Goal: Information Seeking & Learning: Learn about a topic

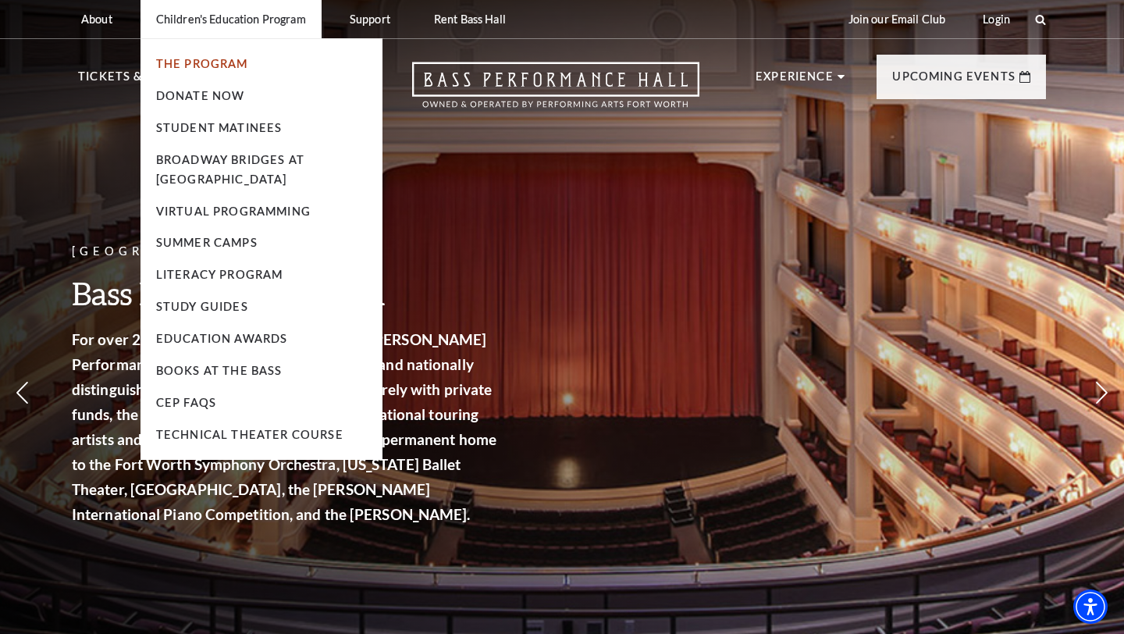
click at [204, 64] on link "The Program" at bounding box center [202, 63] width 92 height 13
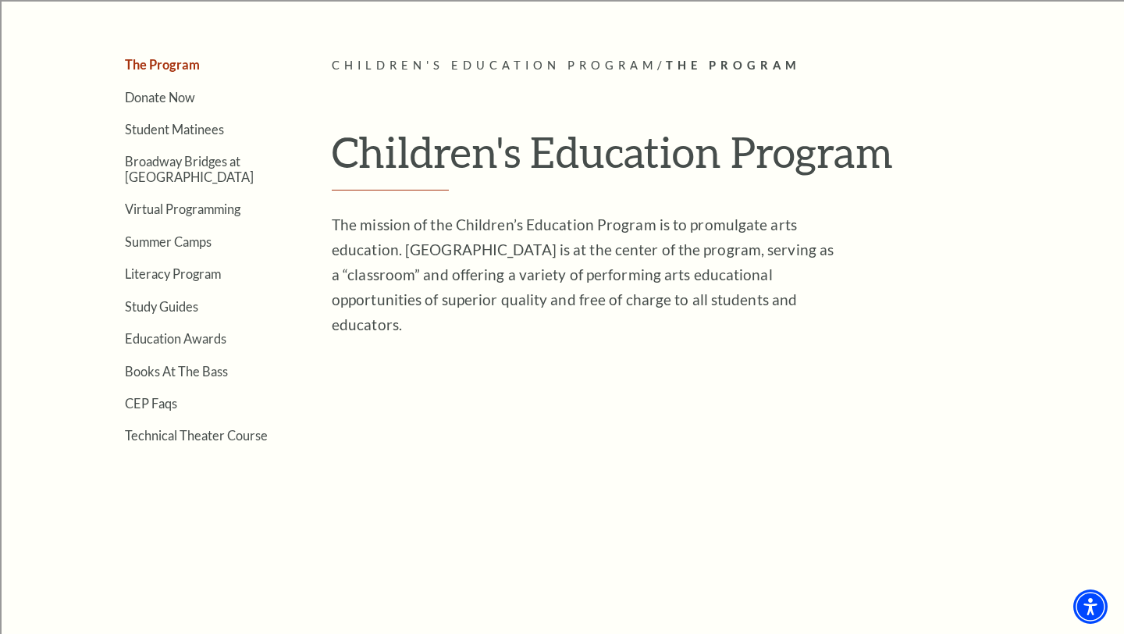
scroll to position [360, 0]
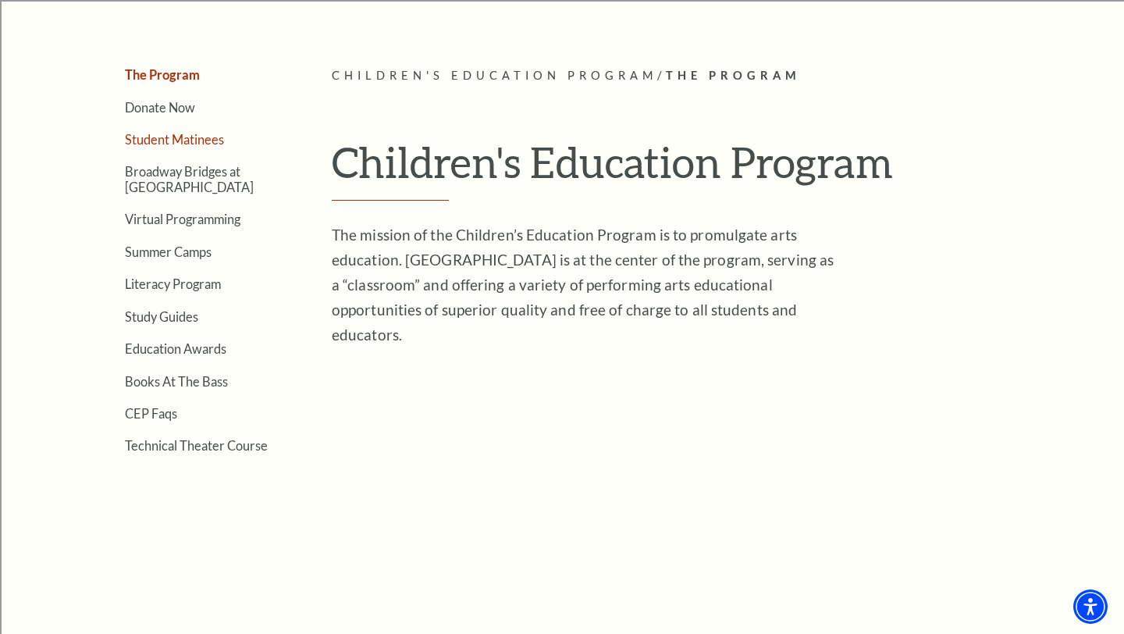
click at [184, 137] on link "Student Matinees" at bounding box center [174, 139] width 99 height 15
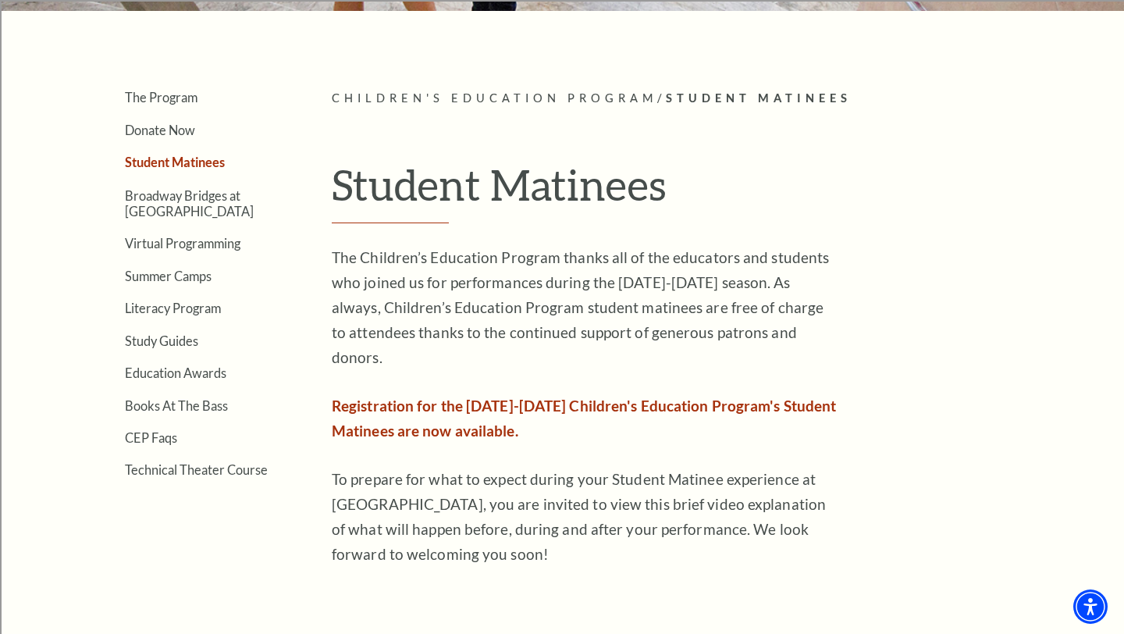
scroll to position [328, 0]
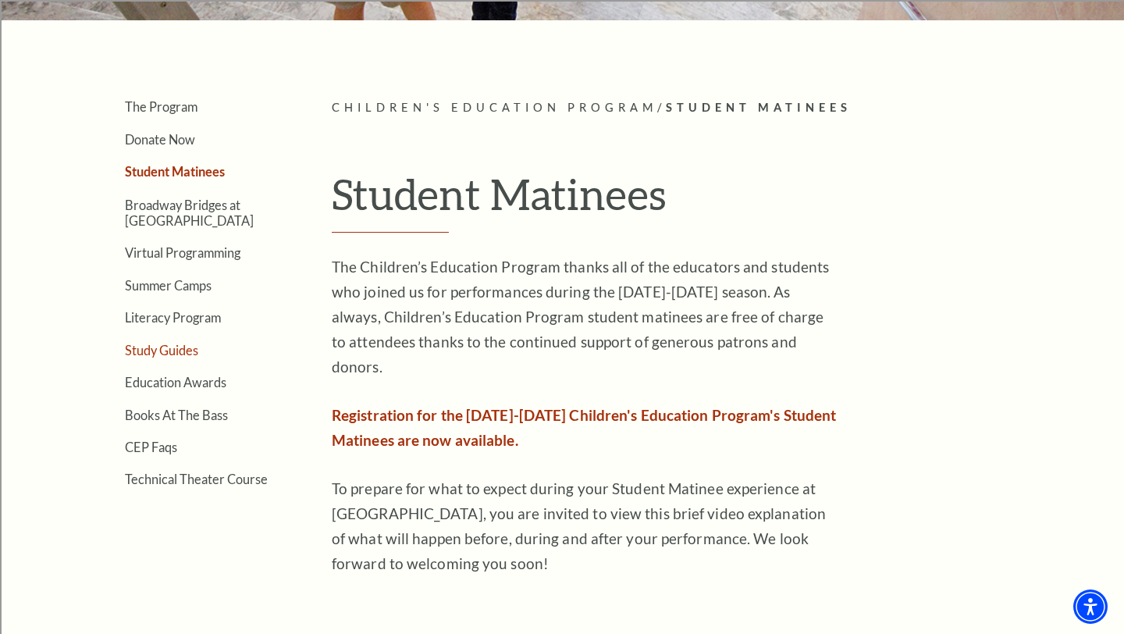
click at [183, 354] on link "Study Guides" at bounding box center [161, 350] width 73 height 15
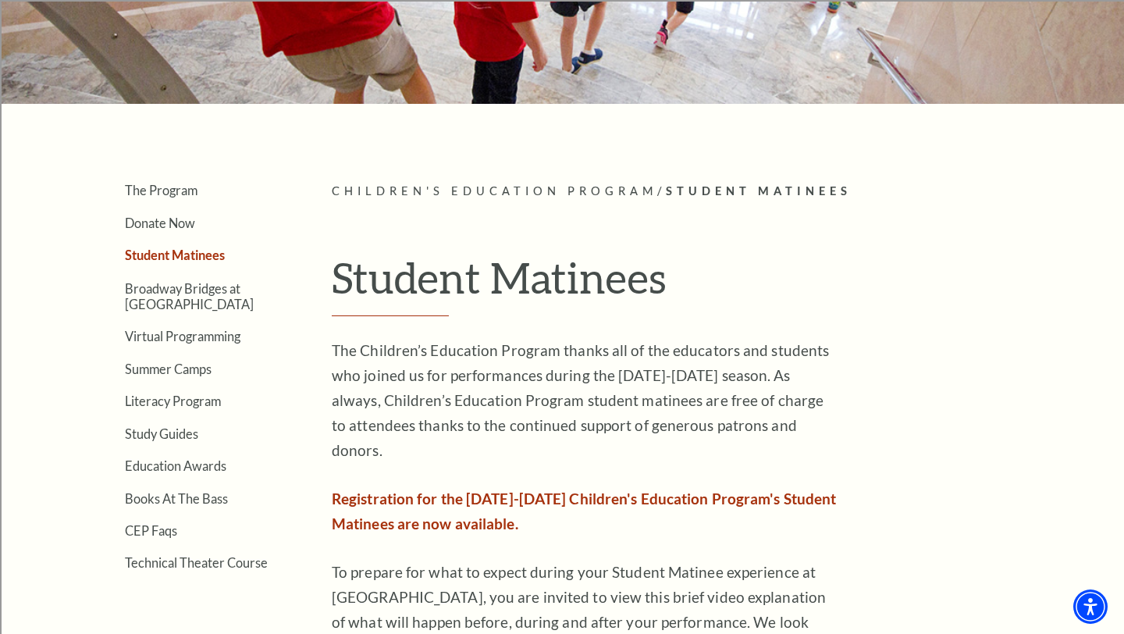
scroll to position [240, 0]
